Goal: Task Accomplishment & Management: Manage account settings

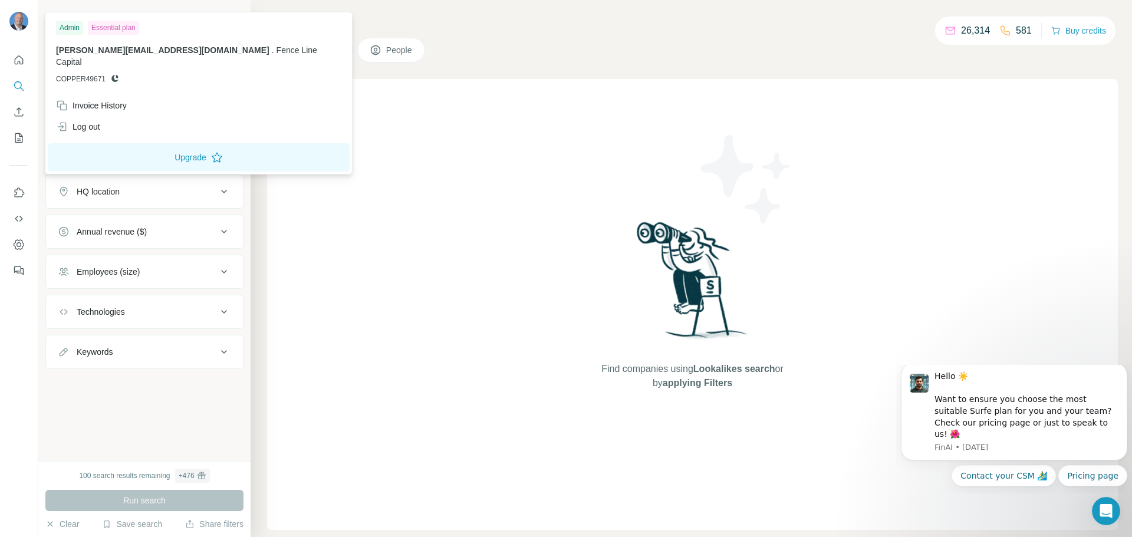
click at [19, 26] on img at bounding box center [18, 21] width 19 height 19
click at [95, 100] on div "Invoice History" at bounding box center [91, 106] width 71 height 12
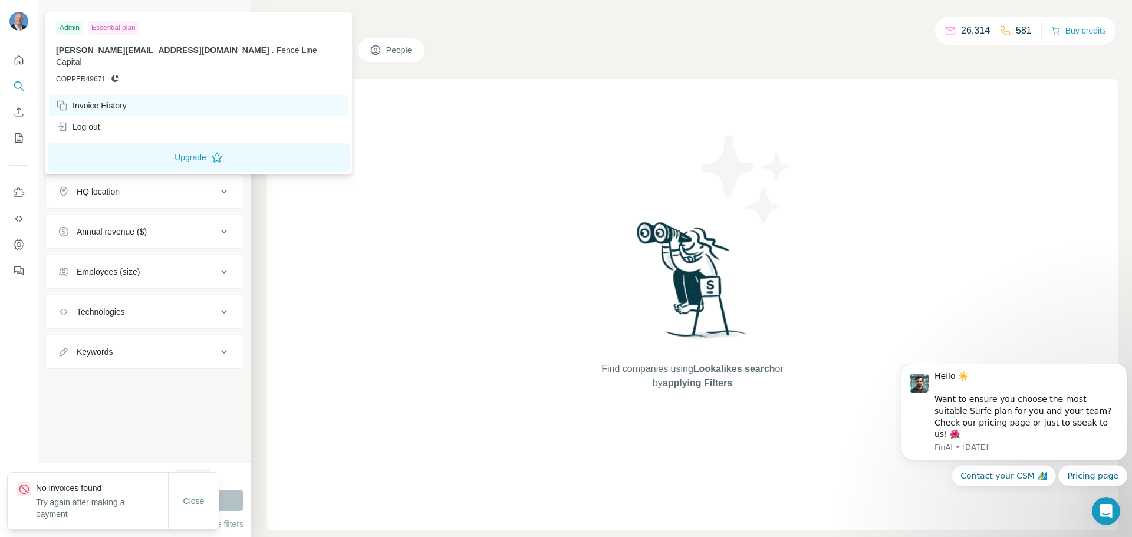
click at [83, 100] on div "Invoice History" at bounding box center [91, 106] width 71 height 12
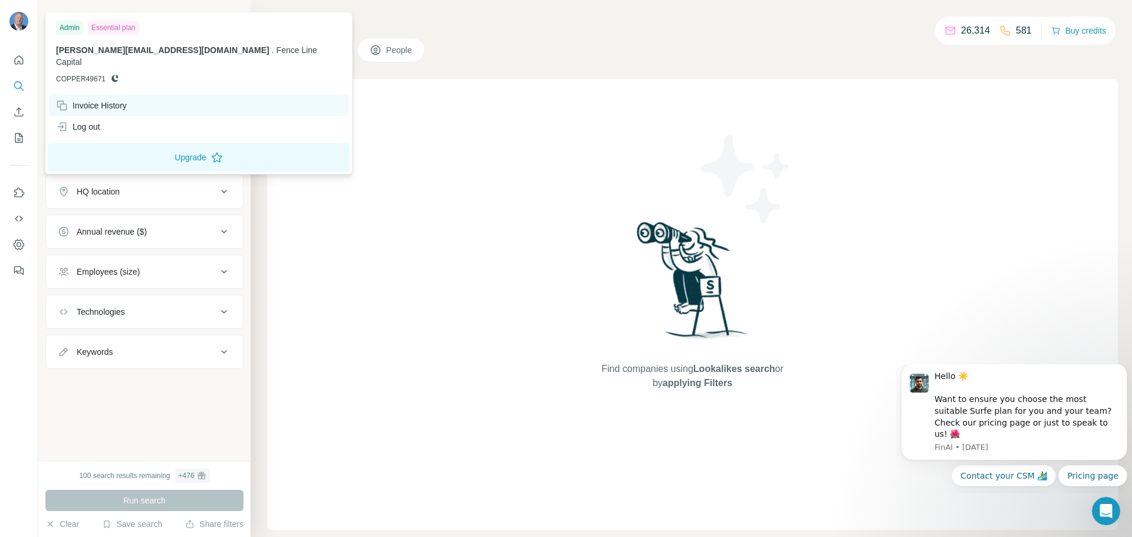
click at [83, 100] on div "Invoice History" at bounding box center [91, 106] width 71 height 12
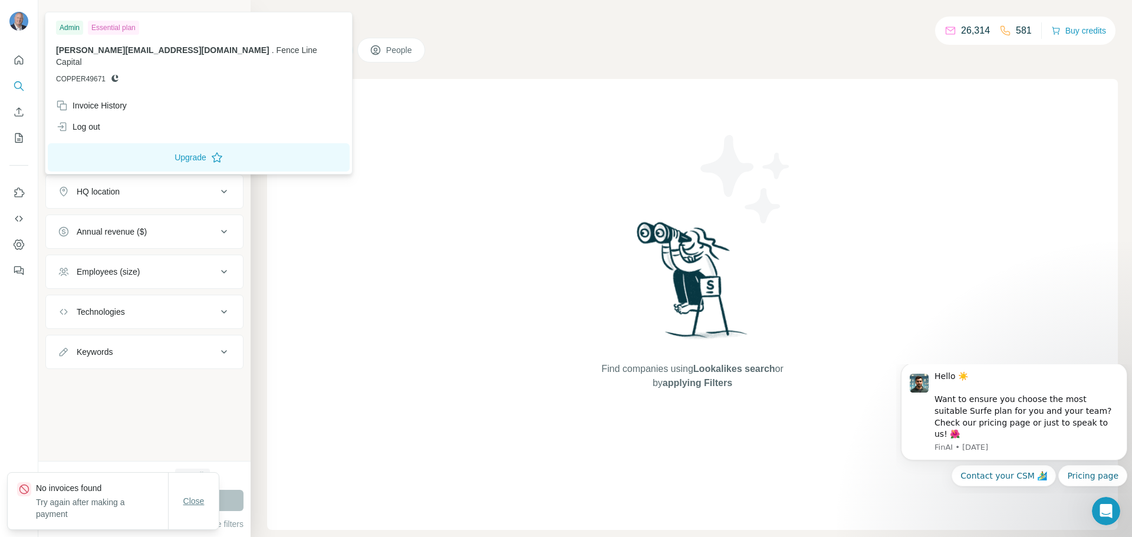
click at [204, 505] on span "Close" at bounding box center [193, 501] width 21 height 12
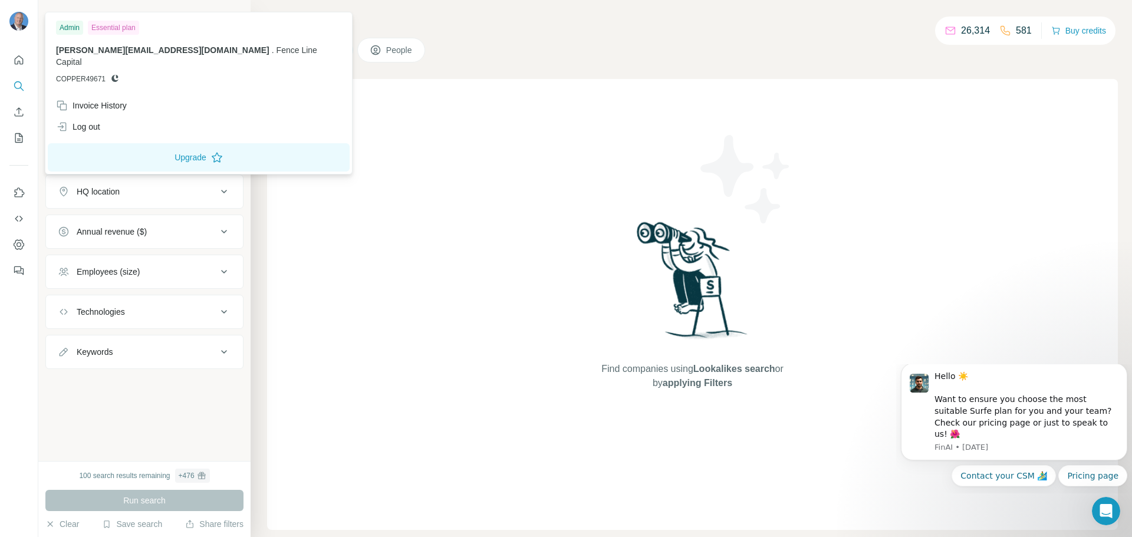
click at [21, 21] on img at bounding box center [18, 21] width 19 height 19
click at [99, 100] on div "Invoice History" at bounding box center [91, 106] width 71 height 12
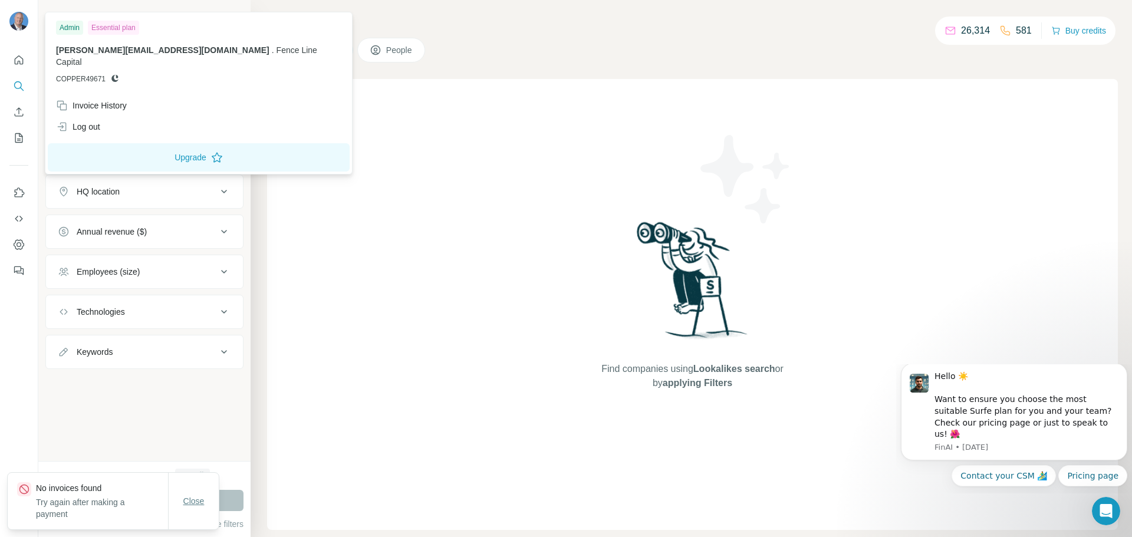
click at [183, 502] on span "Close" at bounding box center [193, 501] width 21 height 12
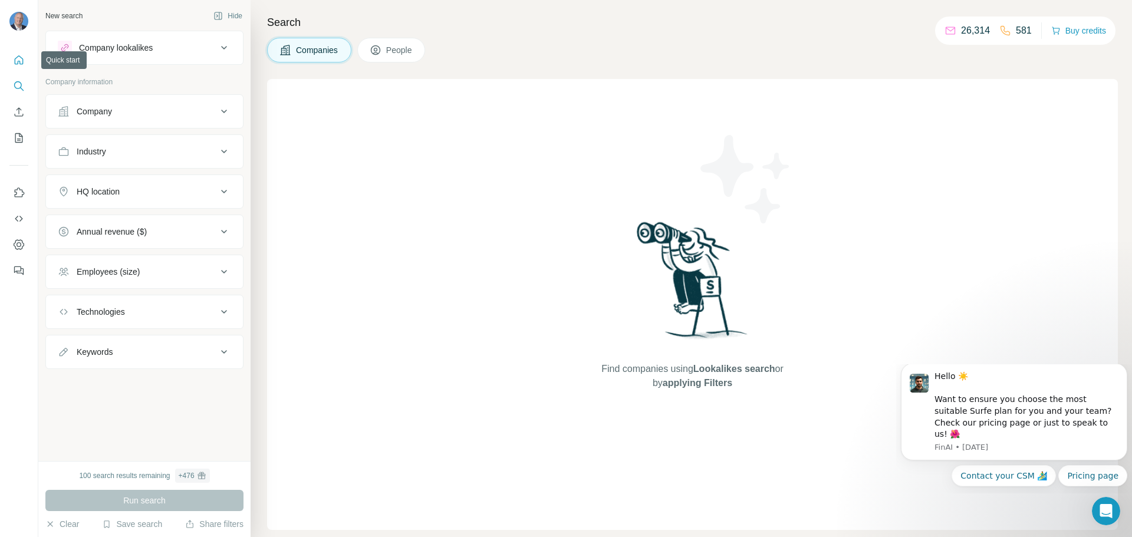
click at [15, 65] on icon "Quick start" at bounding box center [19, 60] width 12 height 12
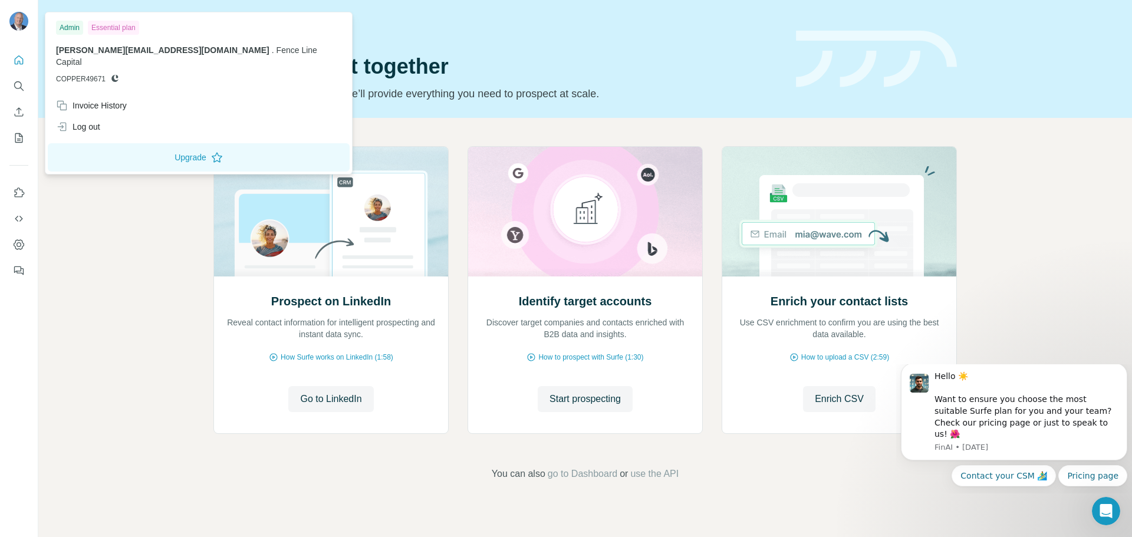
click at [18, 22] on img at bounding box center [18, 21] width 19 height 19
click at [116, 100] on div "Invoice History" at bounding box center [91, 106] width 71 height 12
click at [197, 500] on span "Close" at bounding box center [193, 501] width 21 height 12
